Goal: Task Accomplishment & Management: Manage account settings

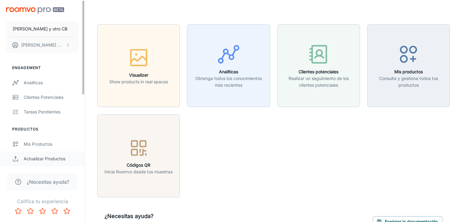
click at [60, 158] on div "Actualizar productos" at bounding box center [51, 158] width 55 height 7
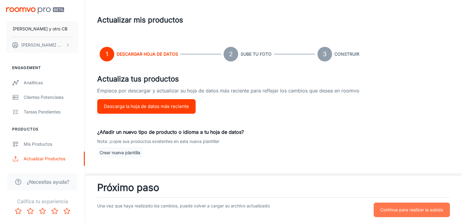
click at [406, 204] on button "Continua para realizar la subida" at bounding box center [411, 209] width 76 height 15
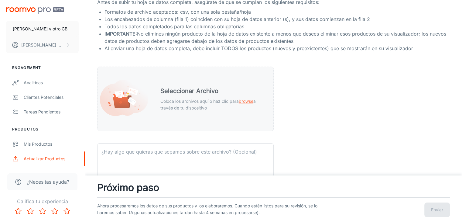
scroll to position [91, 0]
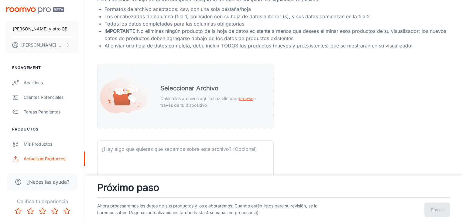
click at [146, 105] on icon at bounding box center [124, 95] width 48 height 36
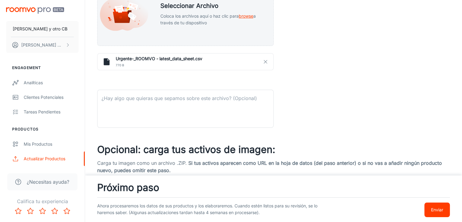
scroll to position [182, 0]
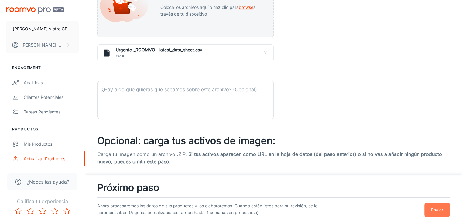
click at [437, 208] on p "Enviar" at bounding box center [437, 209] width 12 height 7
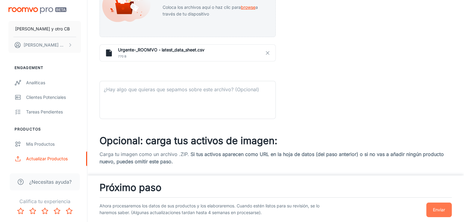
scroll to position [0, 0]
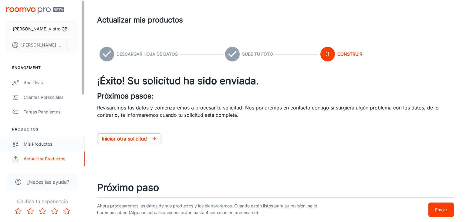
click at [29, 142] on div "Mis productos" at bounding box center [51, 144] width 55 height 7
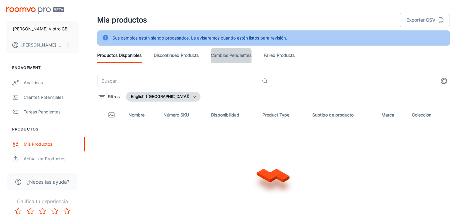
click at [234, 54] on link "Cambios pendientes" at bounding box center [231, 55] width 41 height 15
